Goal: Task Accomplishment & Management: Use online tool/utility

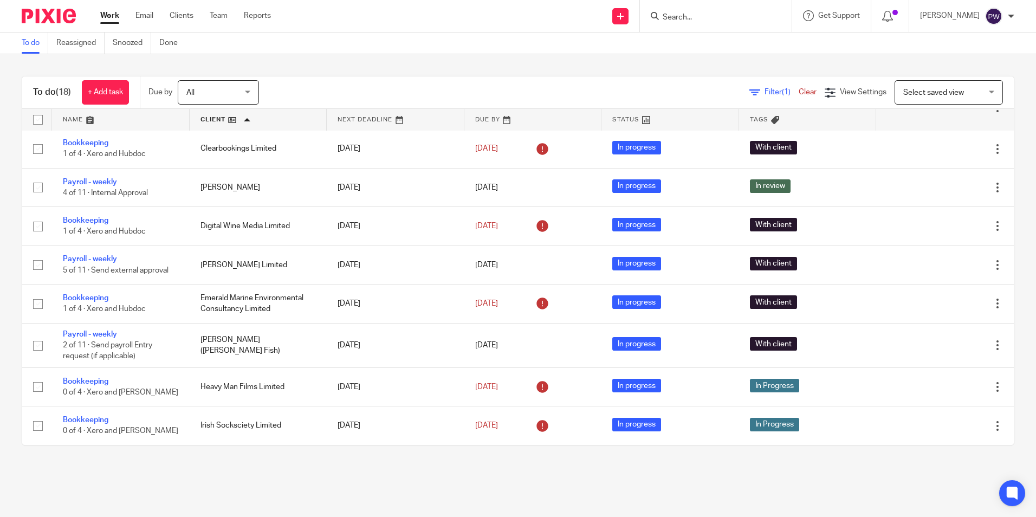
scroll to position [84, 0]
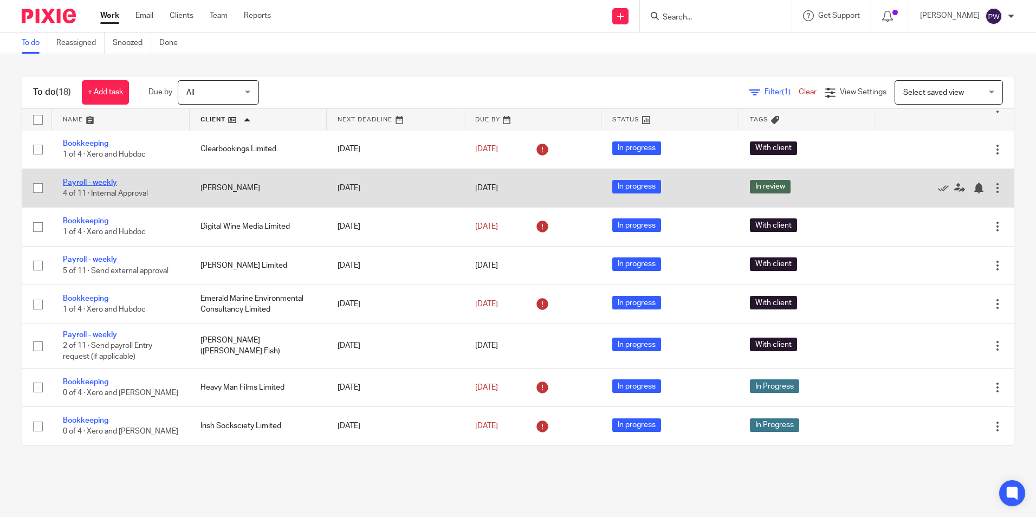
click at [92, 180] on link "Payroll - weekly" at bounding box center [90, 183] width 54 height 8
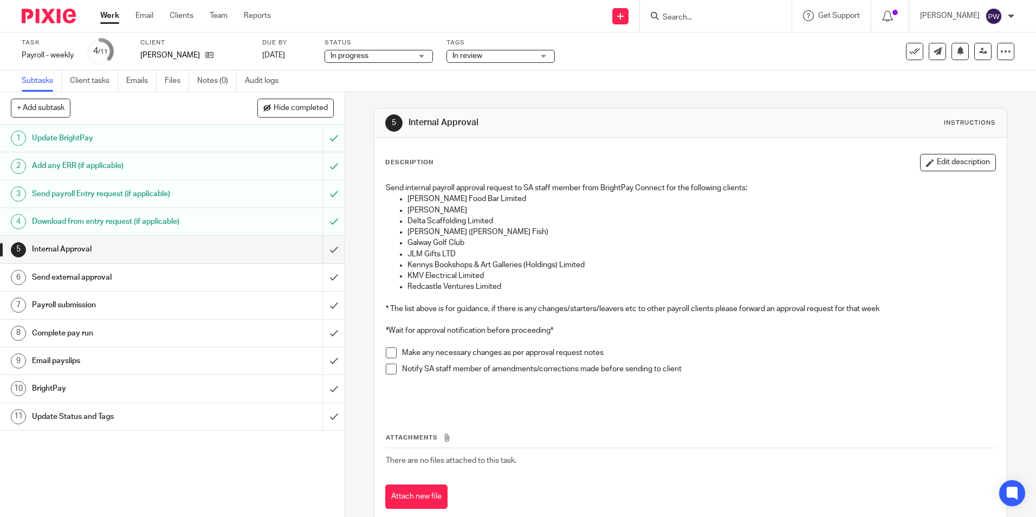
click at [389, 50] on div "In progress In progress" at bounding box center [378, 56] width 108 height 13
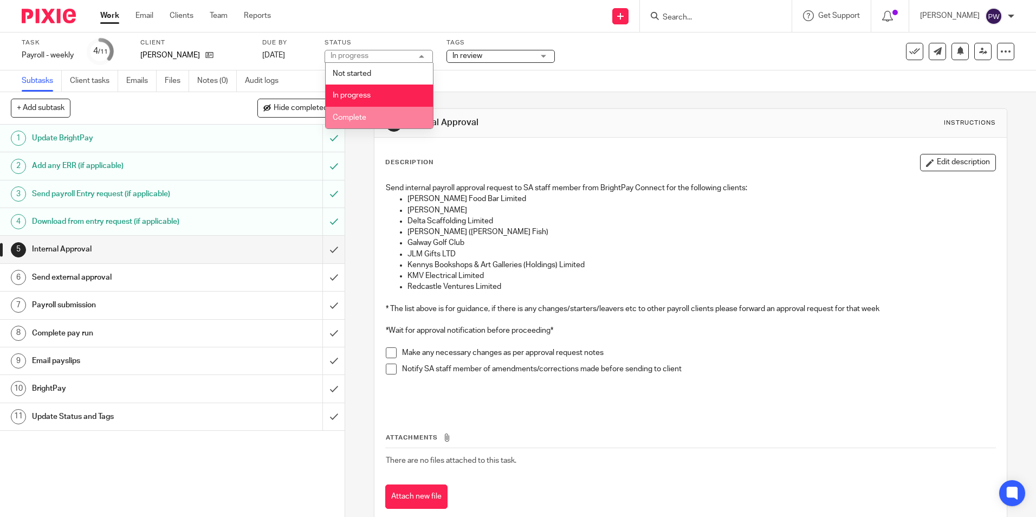
click at [355, 115] on span "Complete" at bounding box center [350, 118] width 34 height 8
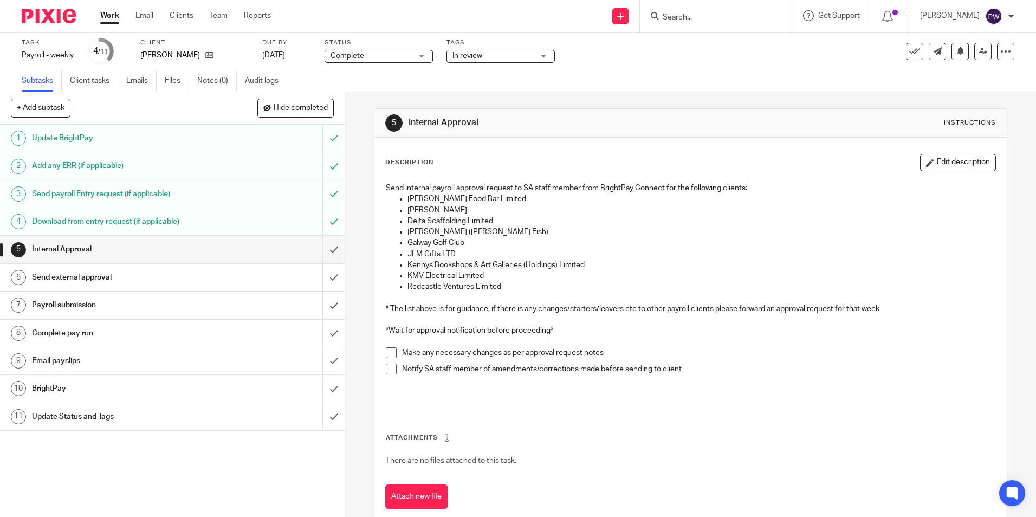
click at [478, 52] on span "In review" at bounding box center [467, 56] width 30 height 8
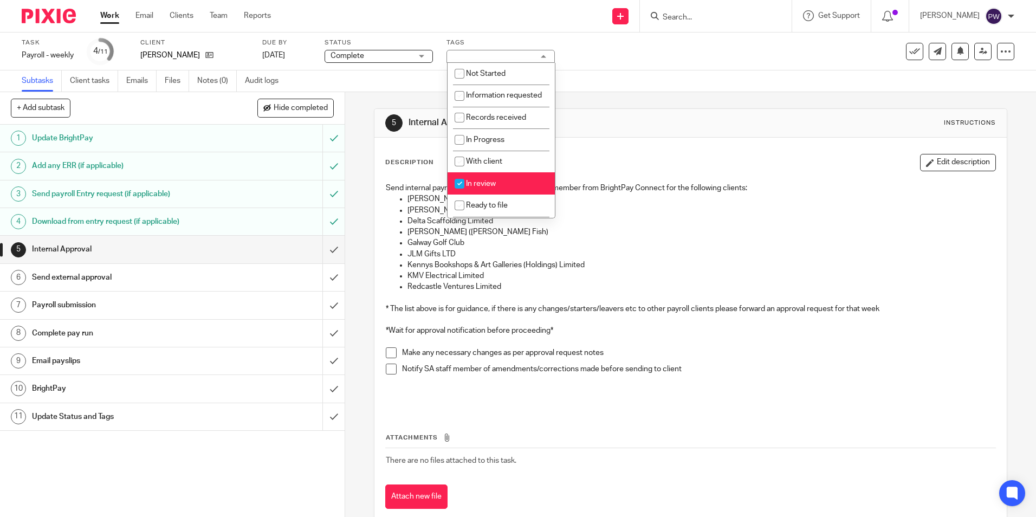
scroll to position [54, 0]
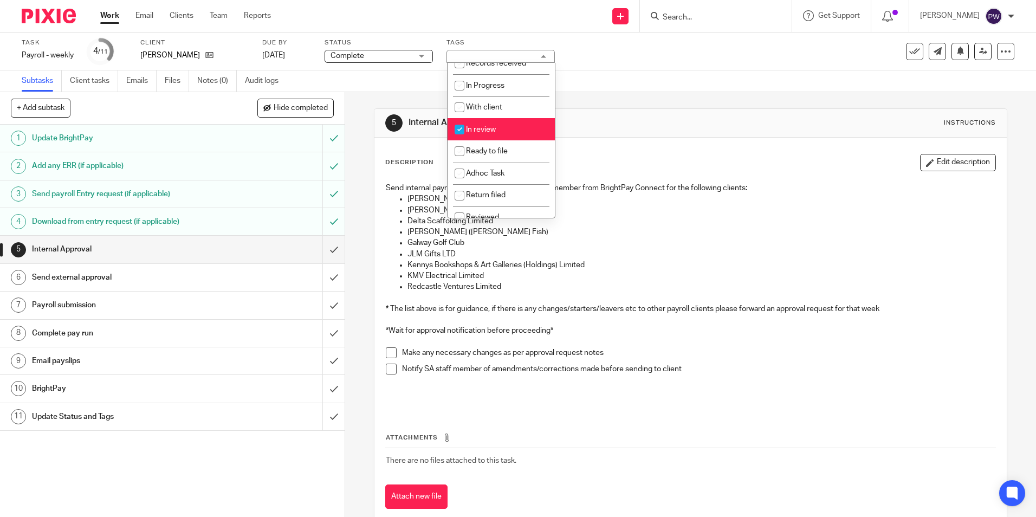
click at [485, 134] on li "In review" at bounding box center [500, 129] width 107 height 22
checkbox input "false"
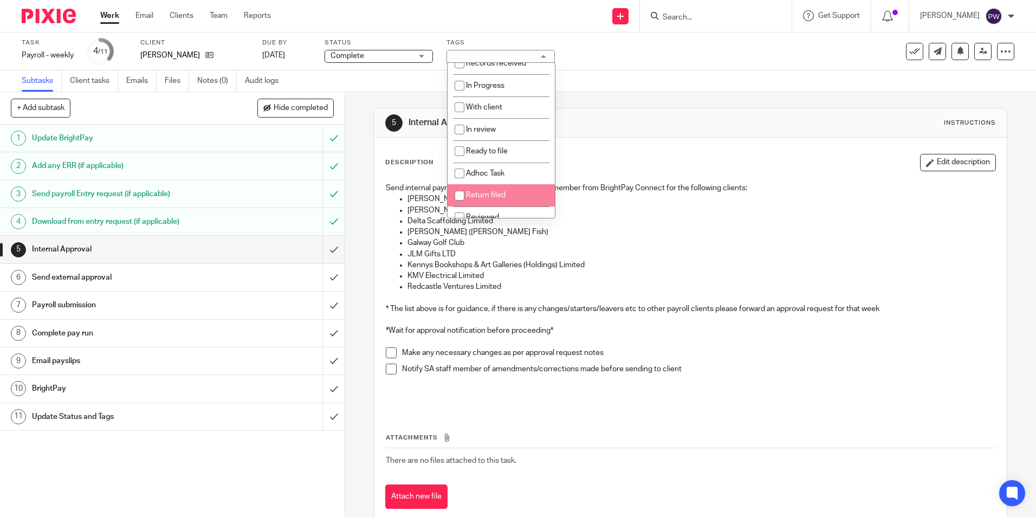
click at [480, 206] on li "Return filed" at bounding box center [500, 195] width 107 height 22
checkbox input "true"
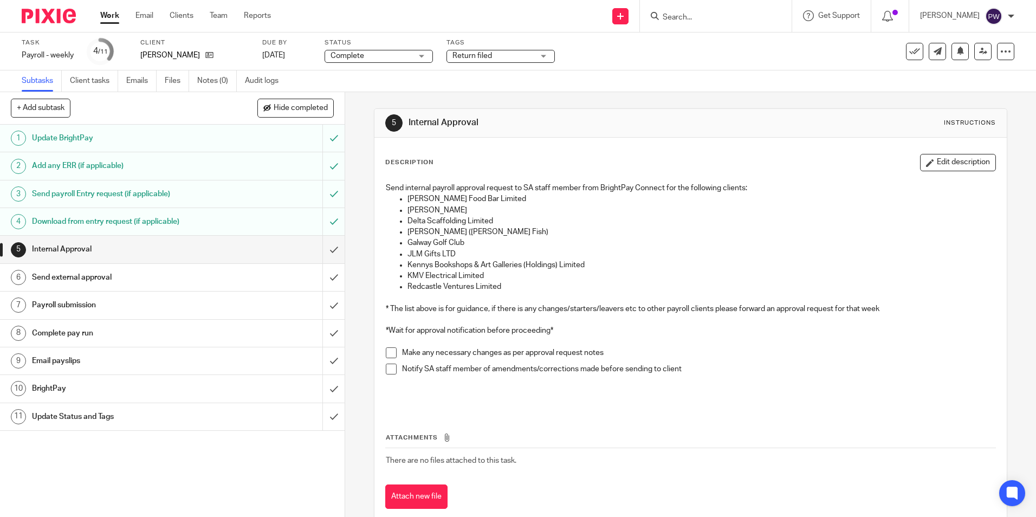
click at [602, 120] on h1 "Internal Approval" at bounding box center [560, 122] width 305 height 11
click at [325, 249] on input "submit" at bounding box center [172, 249] width 345 height 27
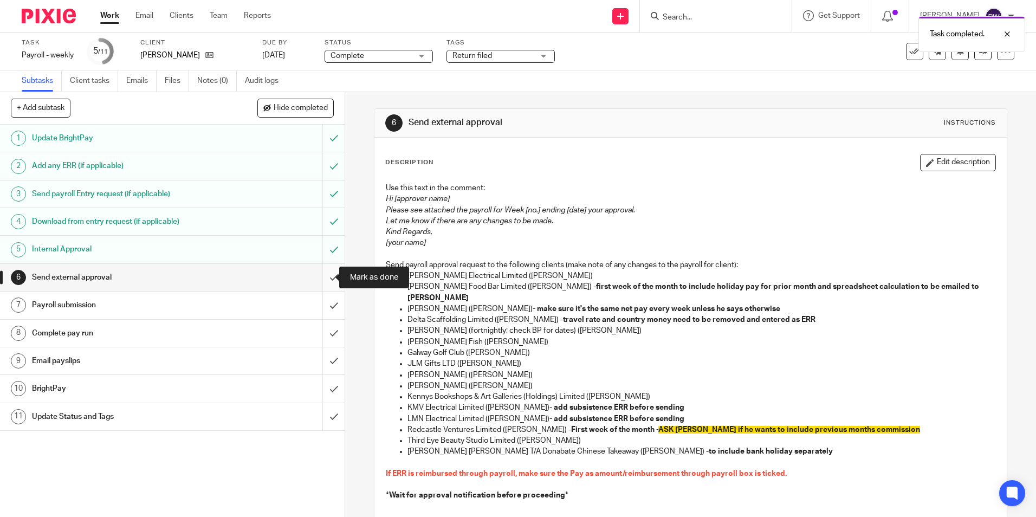
click at [324, 278] on input "submit" at bounding box center [172, 277] width 345 height 27
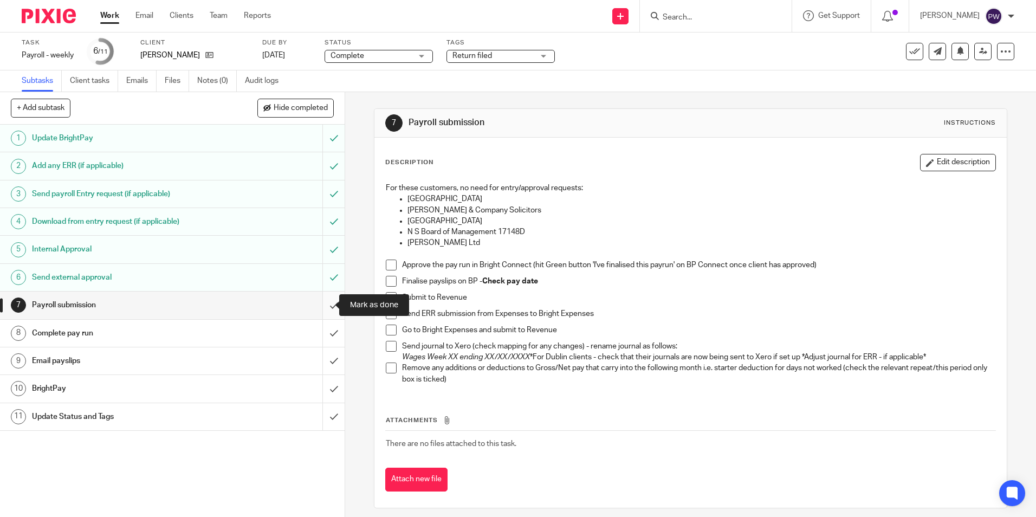
click at [321, 304] on input "submit" at bounding box center [172, 304] width 345 height 27
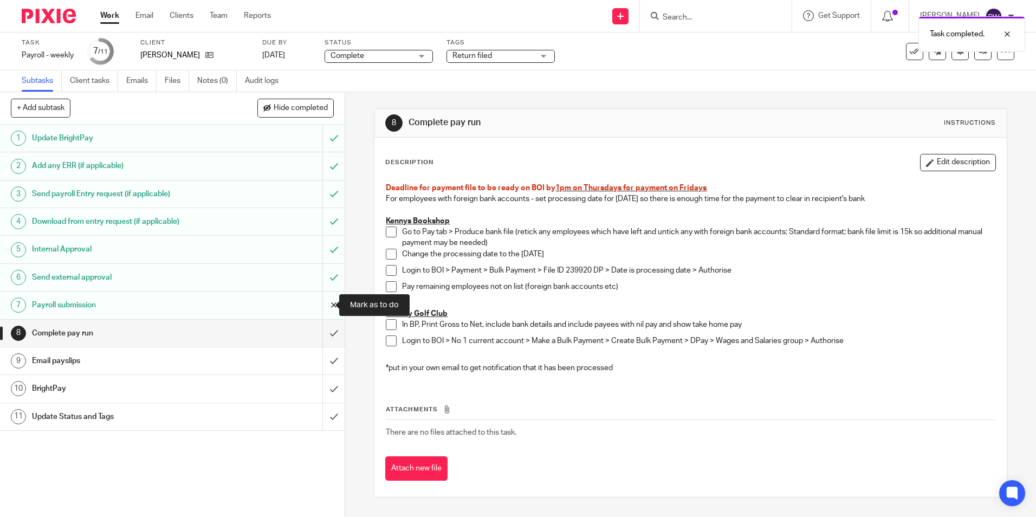
click at [323, 303] on input "submit" at bounding box center [172, 304] width 345 height 27
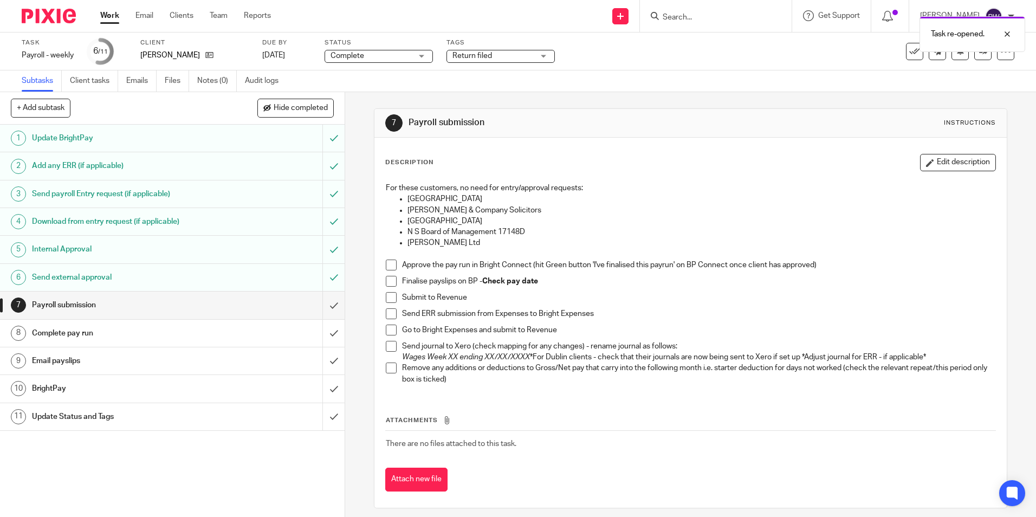
drag, startPoint x: 389, startPoint y: 265, endPoint x: 389, endPoint y: 275, distance: 9.2
click at [389, 266] on span at bounding box center [391, 264] width 11 height 11
drag, startPoint x: 388, startPoint y: 283, endPoint x: 389, endPoint y: 291, distance: 8.1
click at [389, 283] on span at bounding box center [391, 281] width 11 height 11
click at [391, 297] on span at bounding box center [391, 297] width 11 height 11
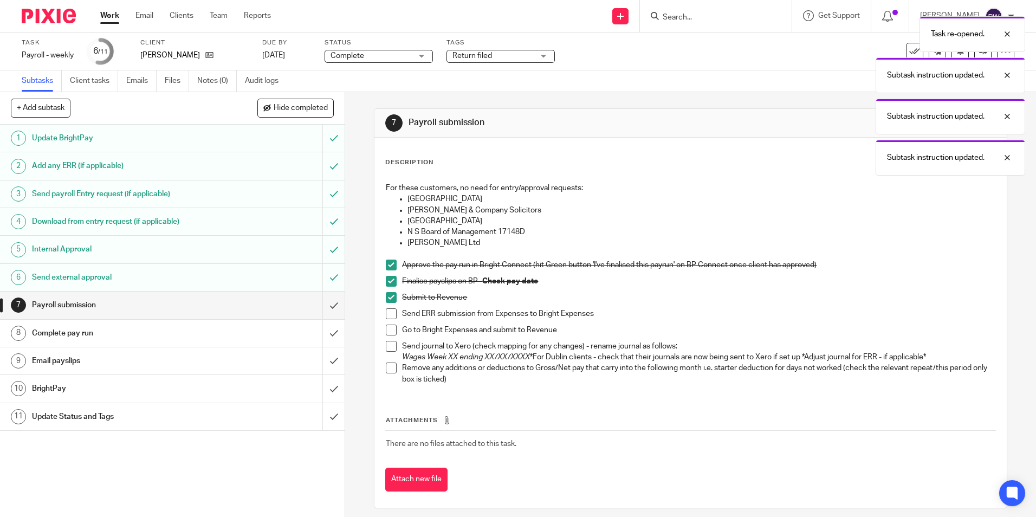
click at [386, 315] on span at bounding box center [391, 313] width 11 height 11
click at [387, 333] on span at bounding box center [391, 329] width 11 height 11
click at [512, 54] on span "Return filed" at bounding box center [492, 55] width 81 height 11
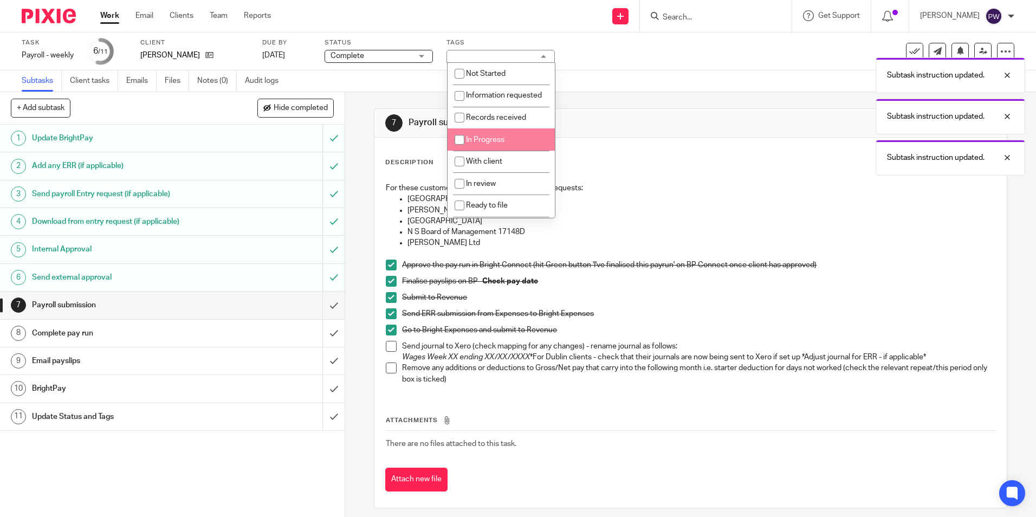
click at [485, 144] on span "In Progress" at bounding box center [485, 140] width 38 height 8
checkbox input "true"
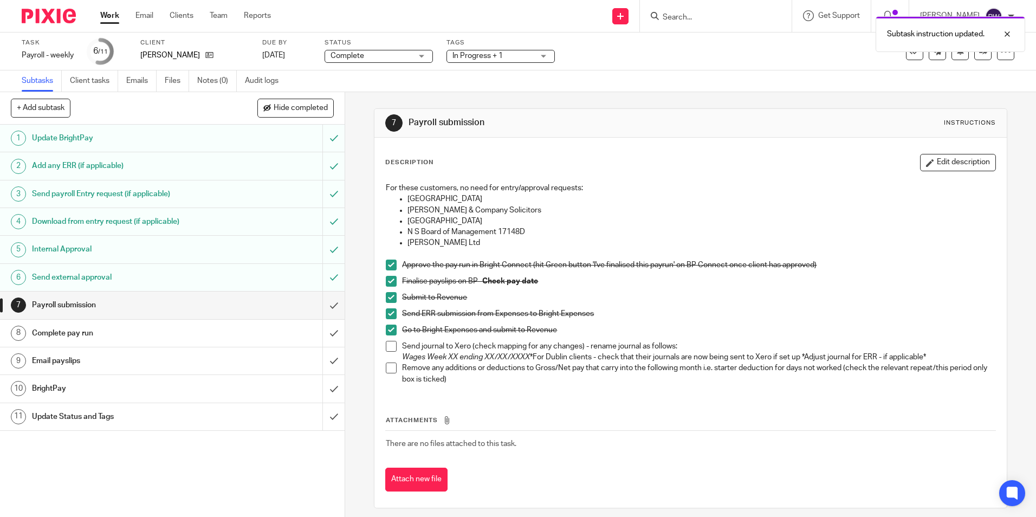
click at [396, 54] on span "Complete" at bounding box center [370, 55] width 81 height 11
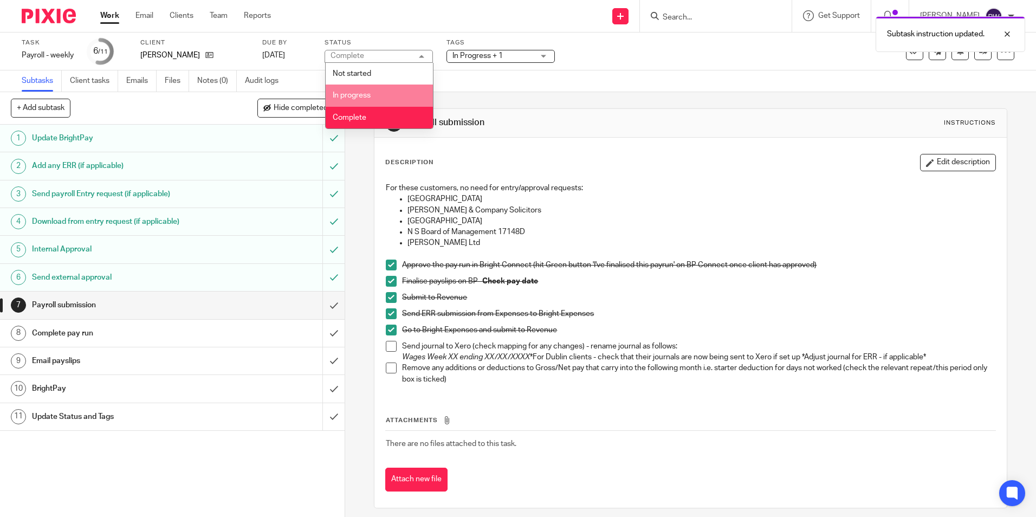
click at [373, 95] on li "In progress" at bounding box center [379, 96] width 107 height 22
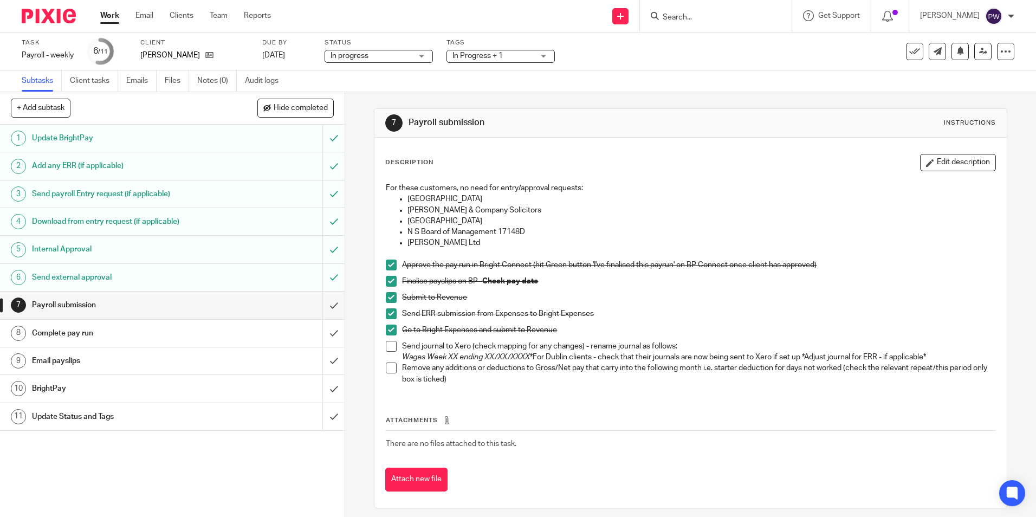
click at [532, 81] on div "Subtasks Client tasks Emails Files Notes (0) Audit logs" at bounding box center [518, 81] width 1036 height 22
drag, startPoint x: 500, startPoint y: 55, endPoint x: 499, endPoint y: 68, distance: 12.5
click at [500, 56] on span "In Progress + 1" at bounding box center [477, 56] width 50 height 8
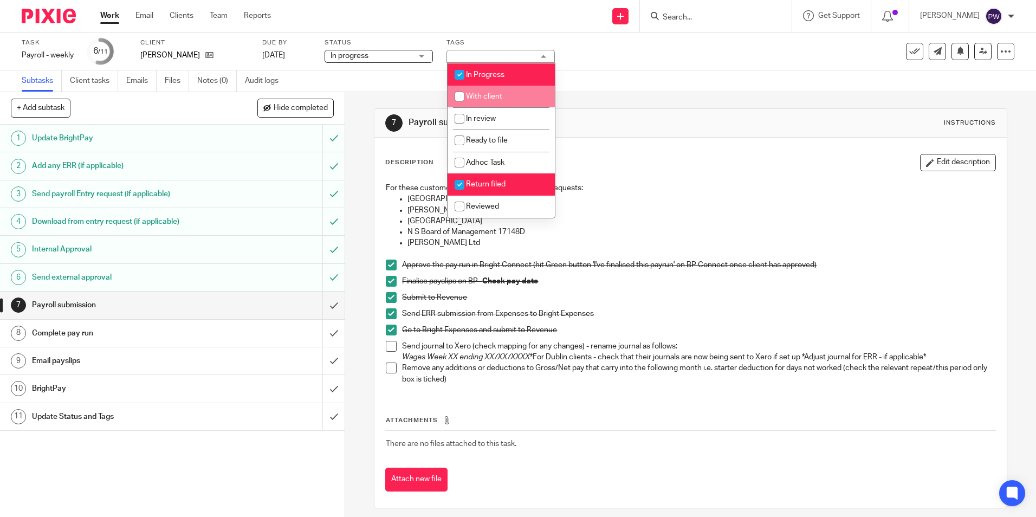
scroll to position [76, 0]
drag, startPoint x: 488, startPoint y: 182, endPoint x: 509, endPoint y: 176, distance: 21.6
click at [489, 183] on span "Return filed" at bounding box center [486, 184] width 40 height 8
checkbox input "false"
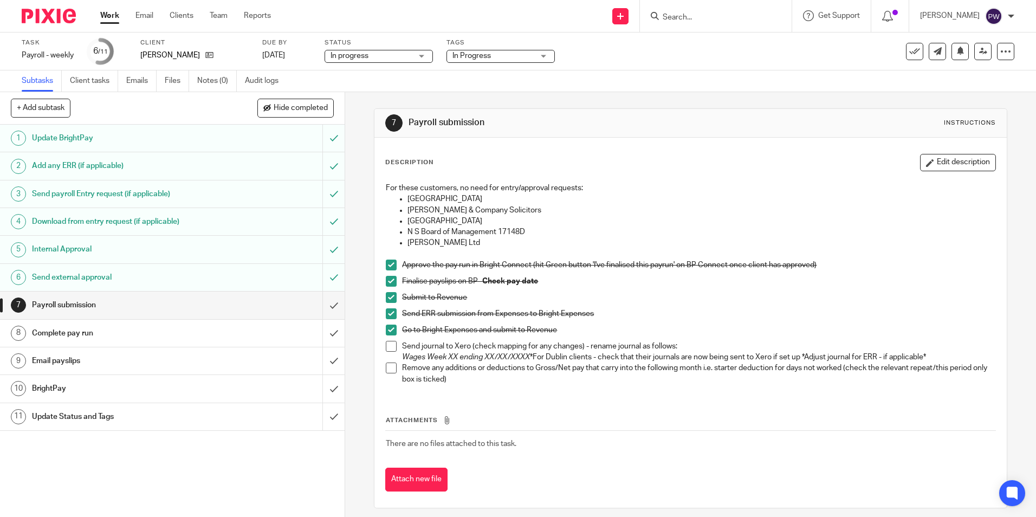
drag, startPoint x: 673, startPoint y: 105, endPoint x: 538, endPoint y: 129, distance: 137.1
click at [673, 106] on div "7 Payroll submission Instructions Description Edit description For these custom…" at bounding box center [690, 308] width 633 height 432
click at [109, 12] on link "Work" at bounding box center [109, 15] width 19 height 11
